Goal: Transaction & Acquisition: Purchase product/service

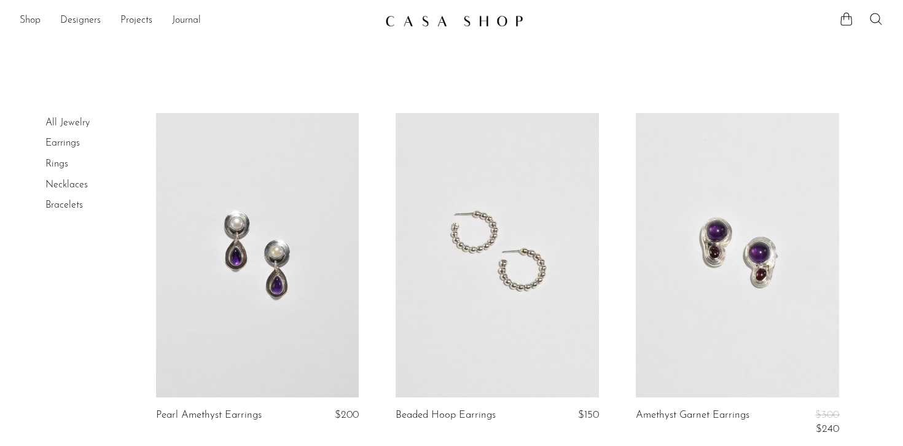
scroll to position [2515, 0]
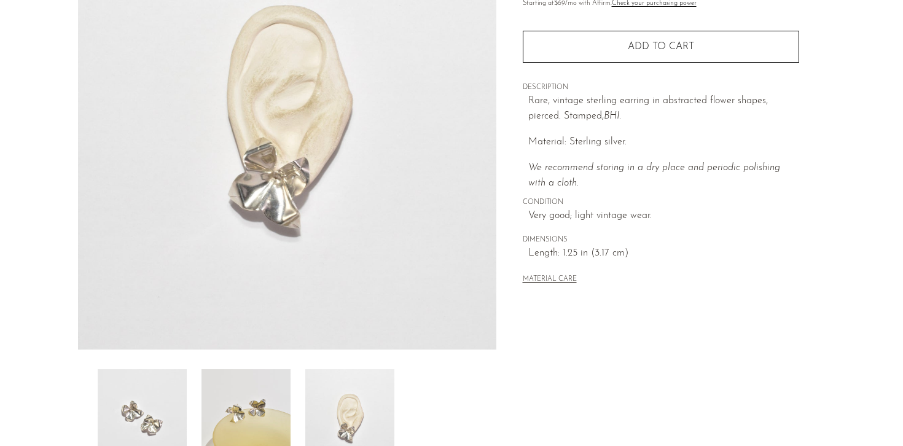
scroll to position [354, 0]
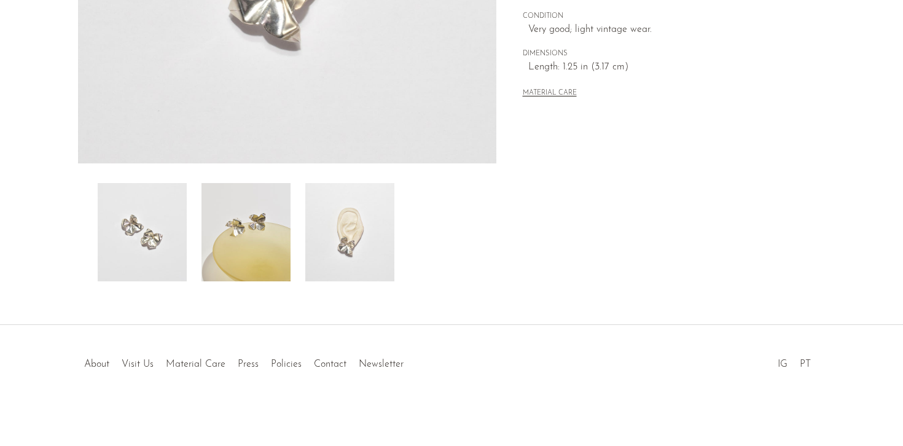
click at [375, 214] on img at bounding box center [349, 232] width 89 height 98
click at [364, 242] on img at bounding box center [349, 232] width 89 height 98
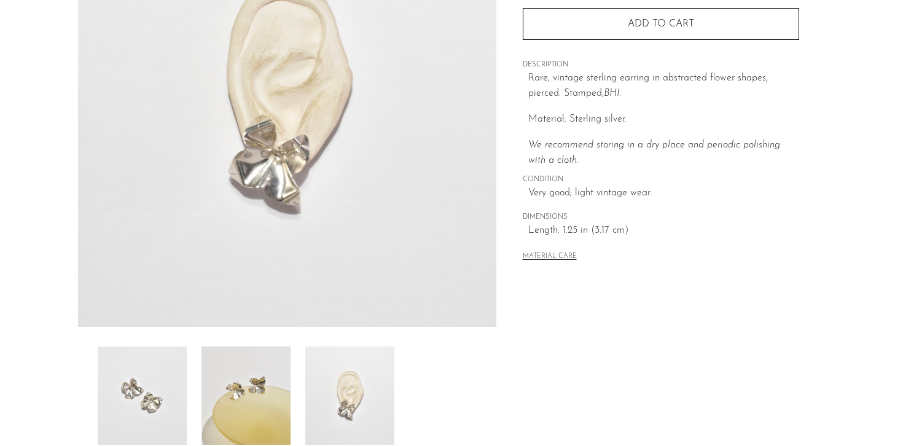
scroll to position [196, 0]
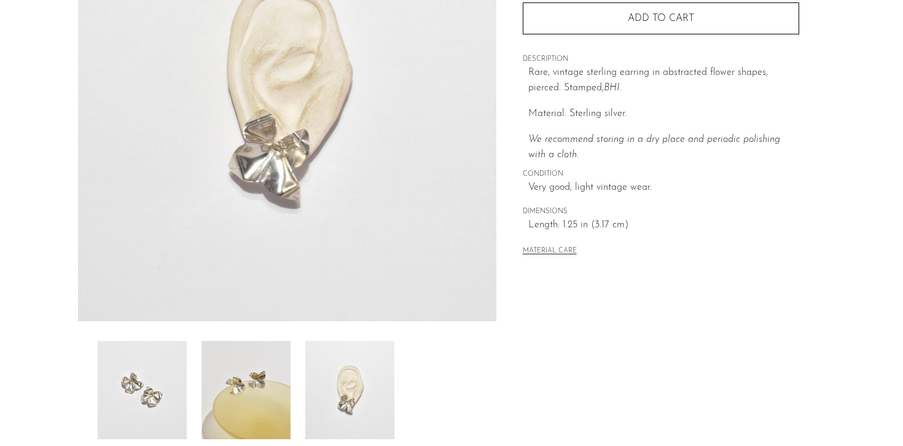
click at [266, 385] on img at bounding box center [245, 390] width 89 height 98
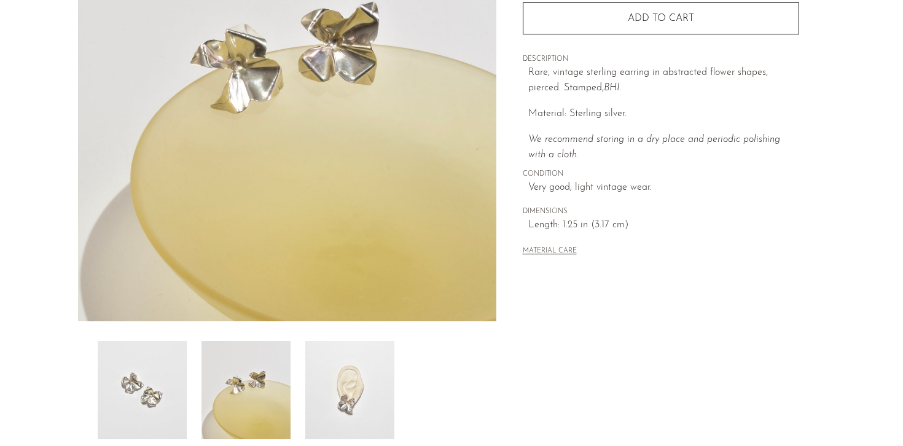
click at [140, 375] on img at bounding box center [142, 390] width 89 height 98
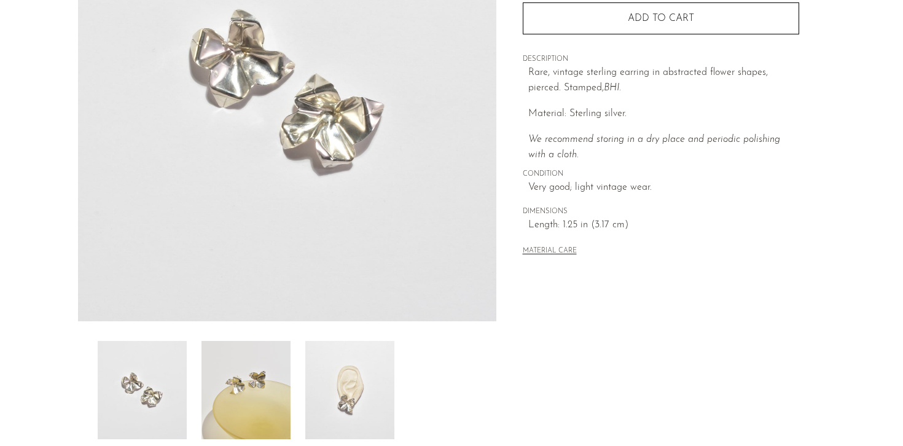
click at [327, 391] on img at bounding box center [349, 390] width 89 height 98
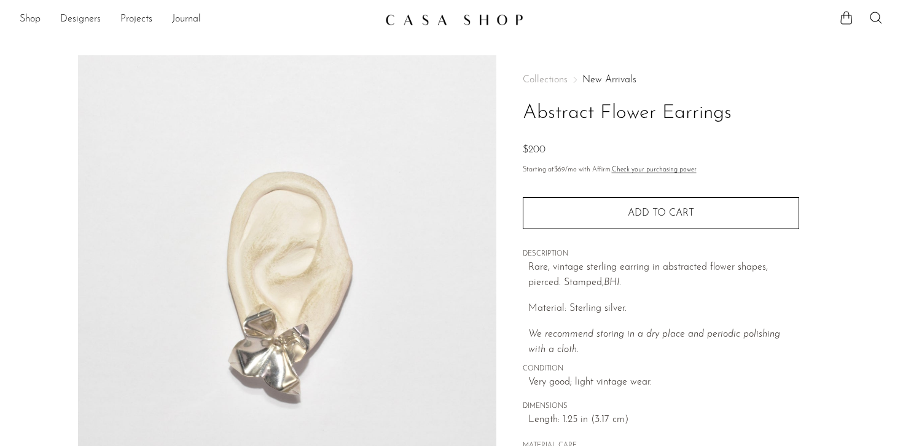
scroll to position [0, 0]
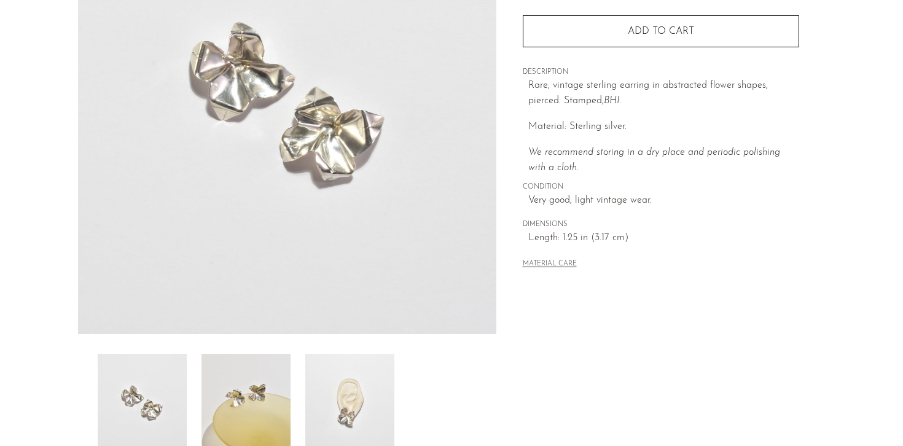
scroll to position [191, 0]
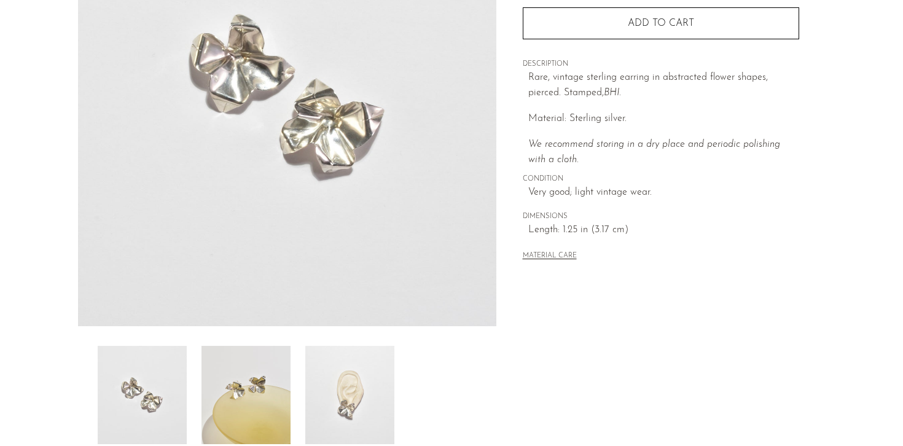
click at [363, 391] on img at bounding box center [349, 395] width 89 height 98
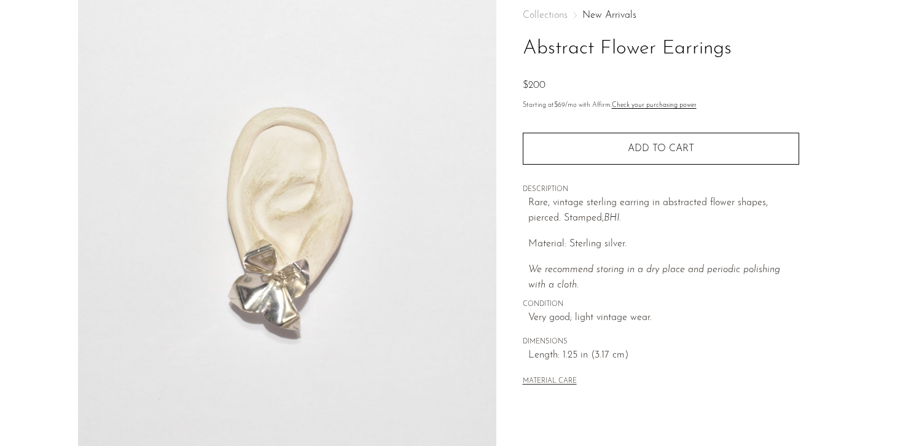
scroll to position [42, 0]
